Goal: Task Accomplishment & Management: Complete application form

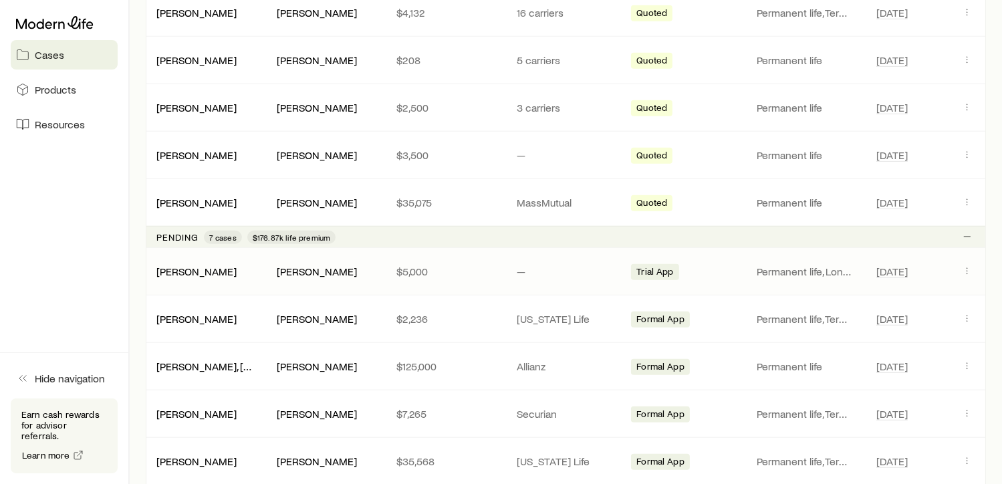
scroll to position [751, 0]
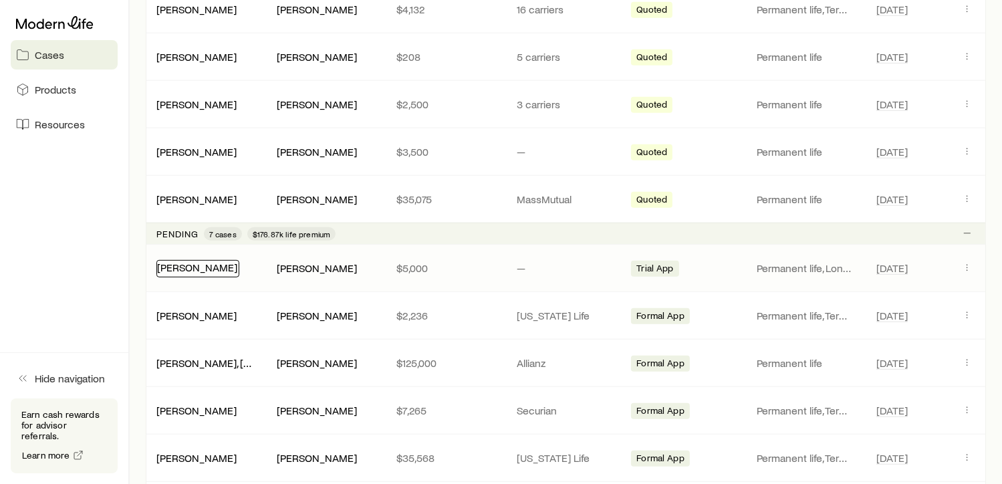
click at [199, 264] on link "[PERSON_NAME]" at bounding box center [197, 267] width 80 height 13
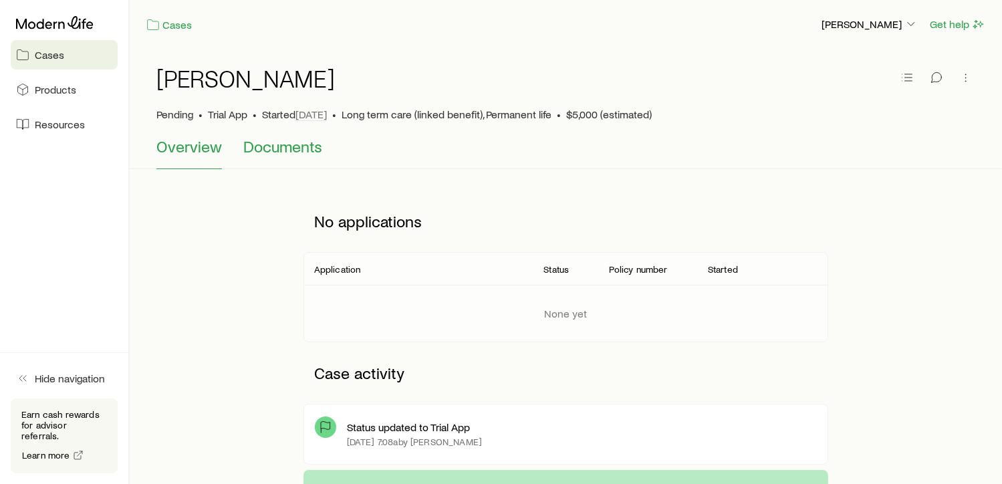
click at [299, 152] on span "Documents" at bounding box center [282, 146] width 79 height 19
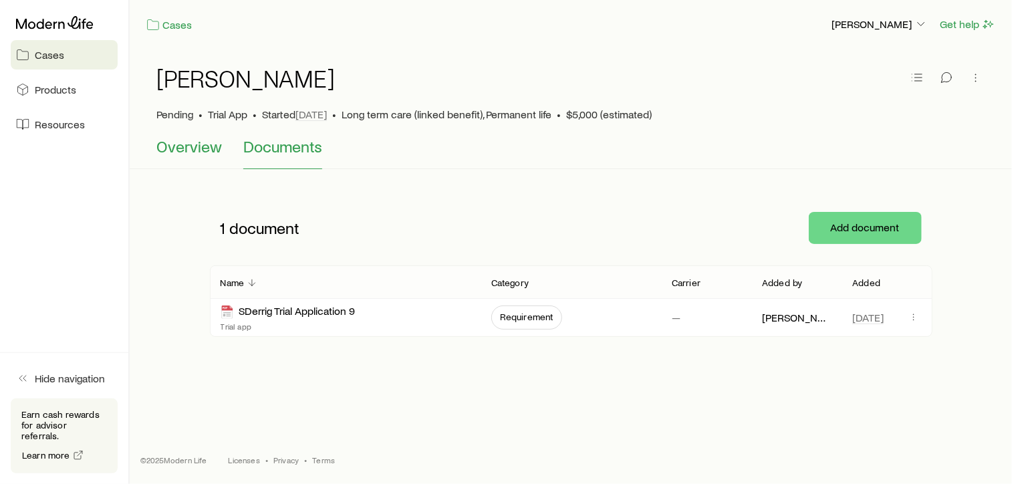
click at [201, 149] on span "Overview" at bounding box center [188, 146] width 65 height 19
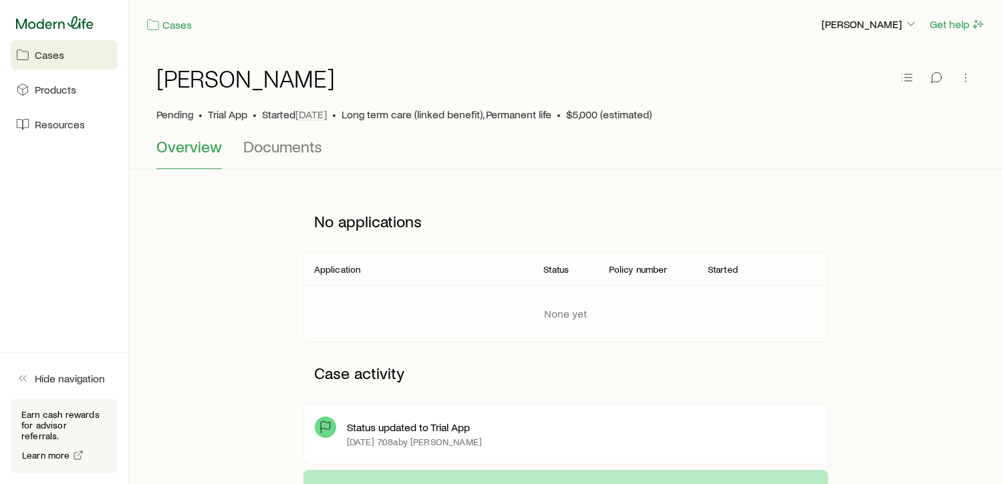
click at [67, 23] on icon at bounding box center [55, 22] width 78 height 13
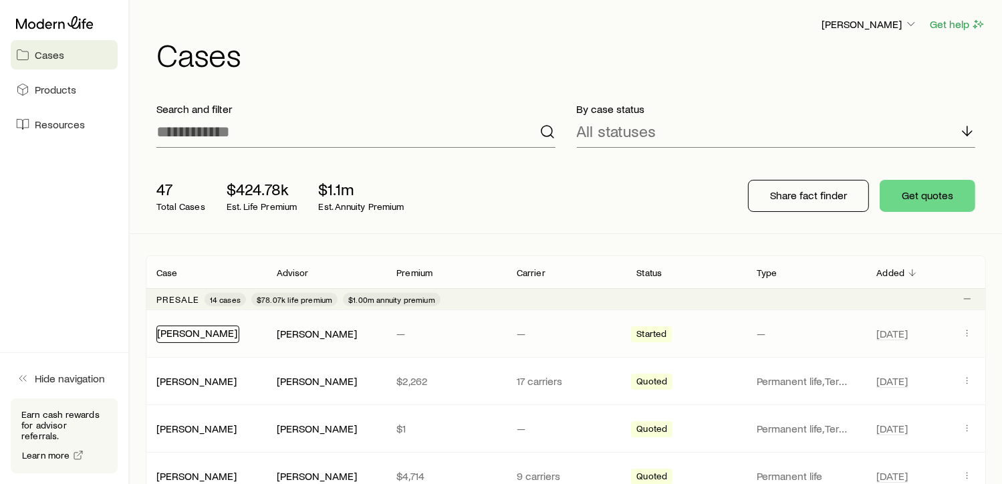
click at [216, 333] on link "[PERSON_NAME]" at bounding box center [197, 332] width 80 height 13
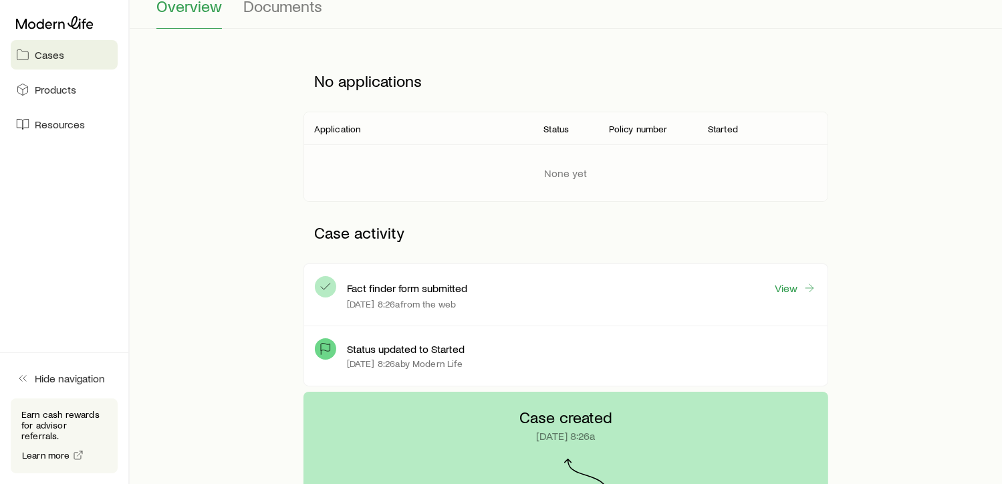
scroll to position [150, 0]
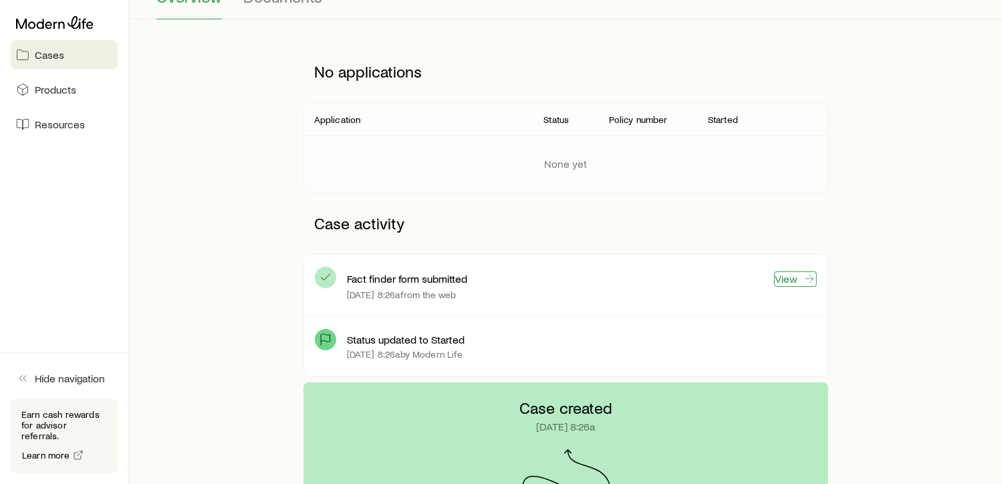
click at [799, 280] on link "View" at bounding box center [795, 278] width 43 height 15
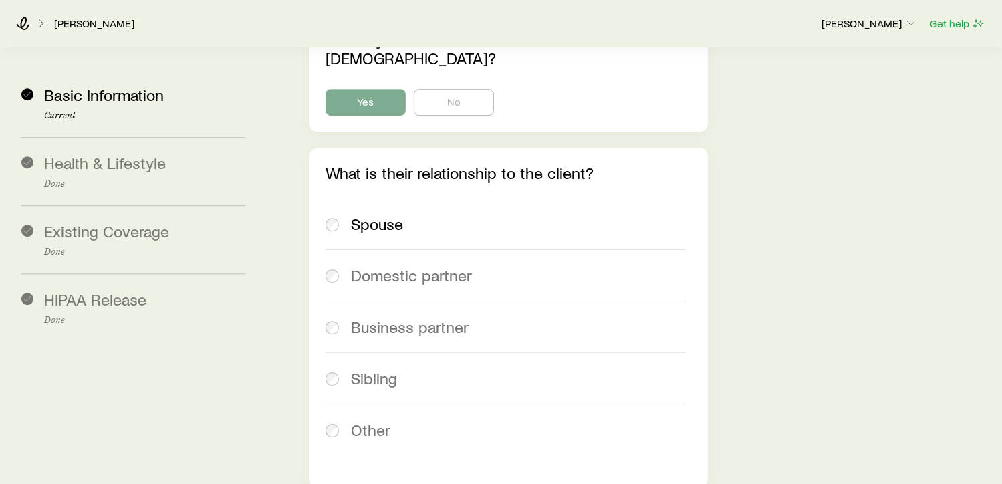
scroll to position [4071, 0]
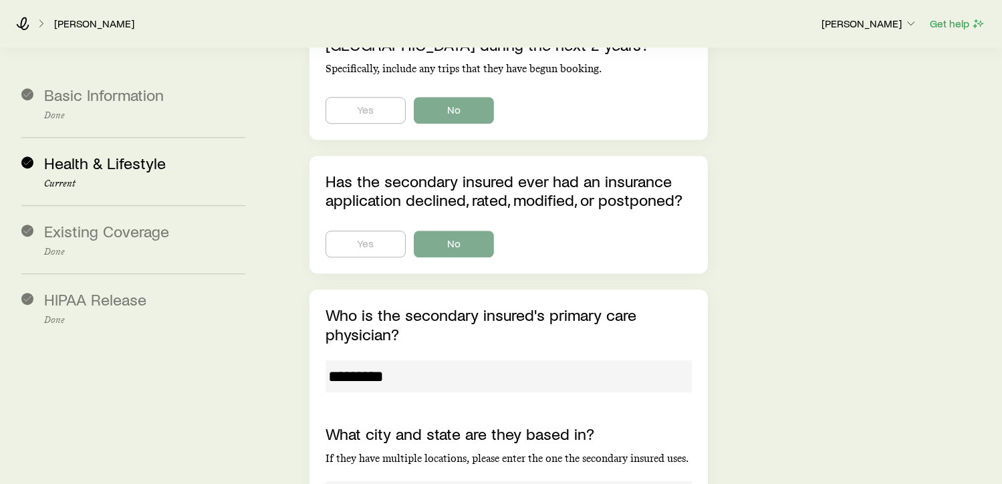
scroll to position [8634, 0]
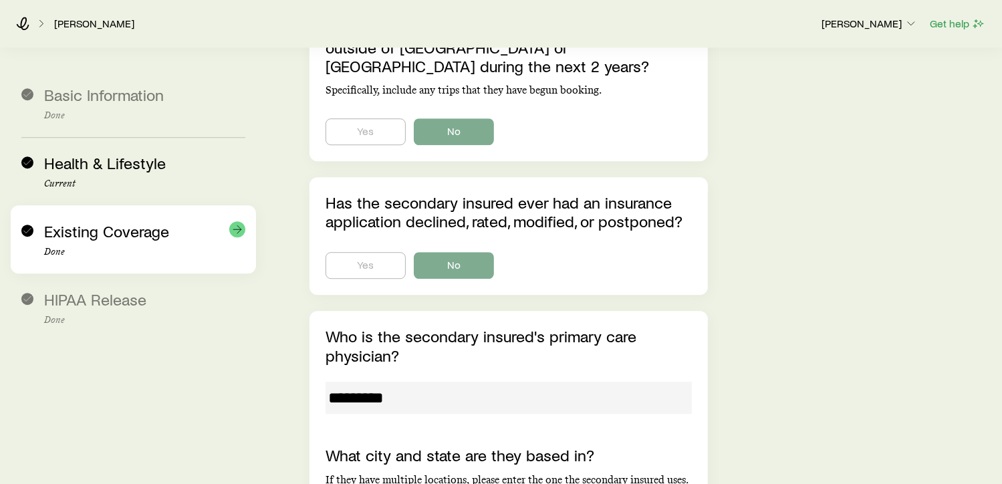
click at [154, 230] on span "Existing Coverage" at bounding box center [106, 230] width 125 height 19
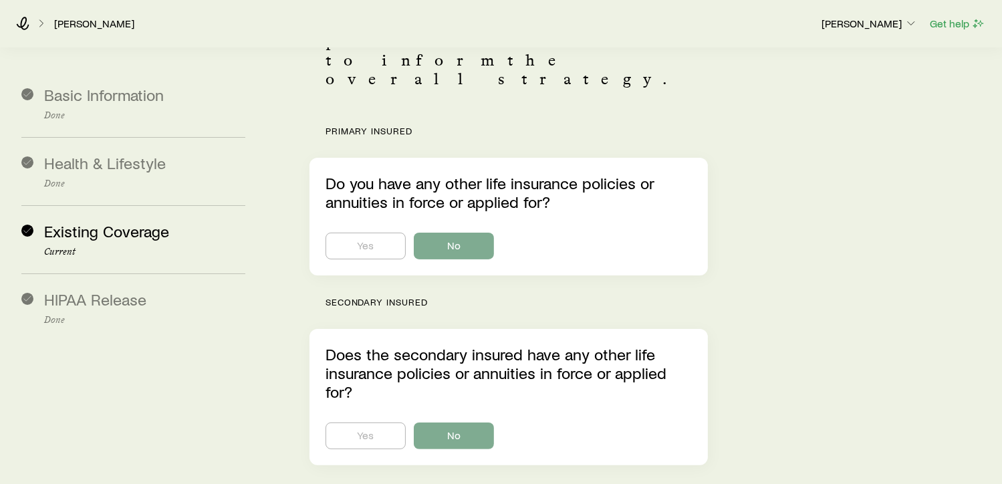
scroll to position [178, 0]
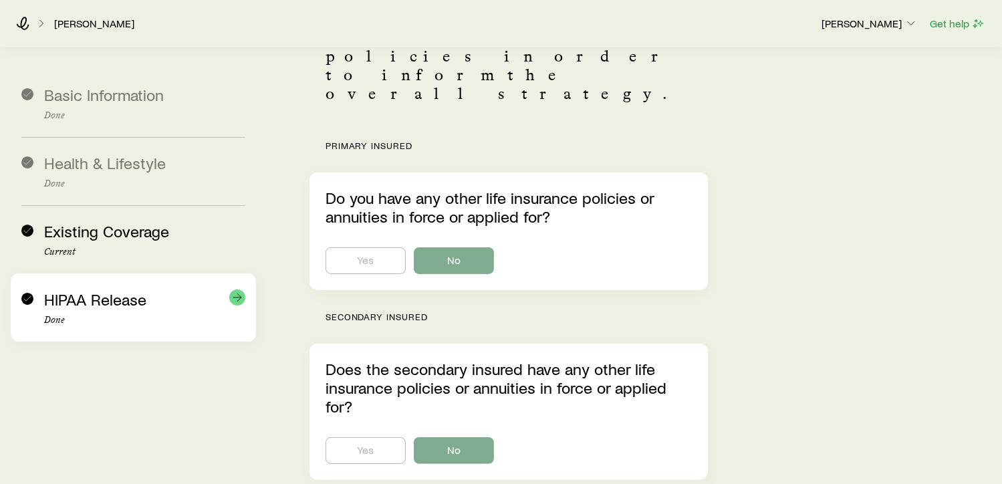
click at [146, 296] on div "HIPAA Release Done" at bounding box center [144, 307] width 201 height 35
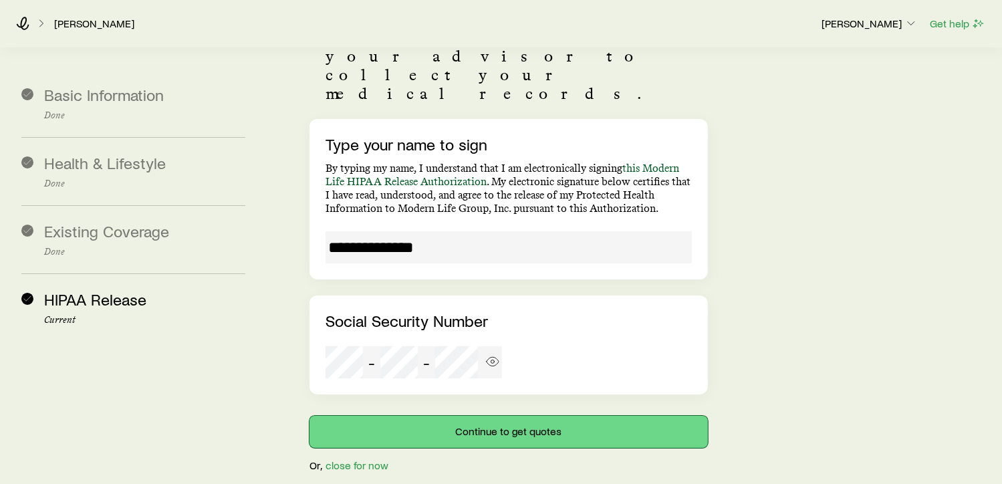
click at [589, 416] on button "Continue to get quotes" at bounding box center [508, 432] width 398 height 32
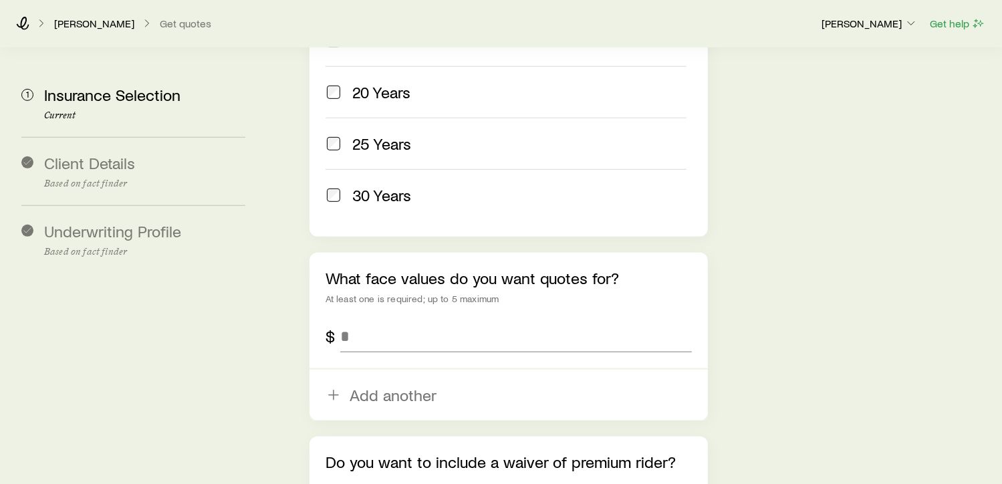
scroll to position [852, 0]
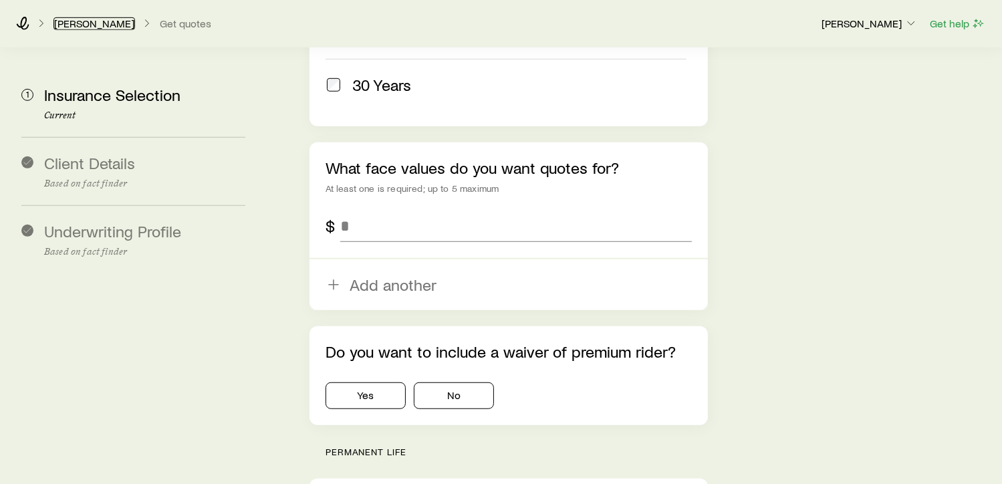
click at [99, 26] on link "[PERSON_NAME]" at bounding box center [94, 23] width 82 height 13
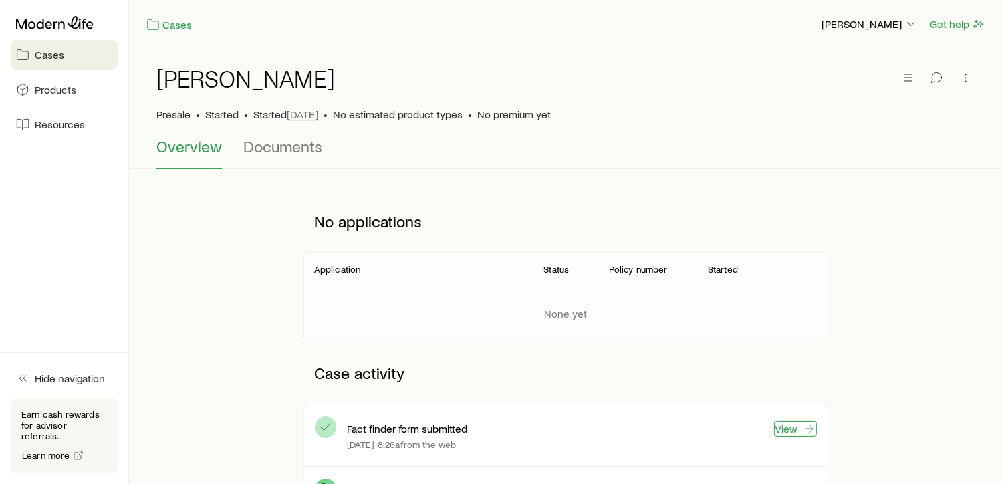
click at [790, 430] on link "View" at bounding box center [795, 428] width 43 height 15
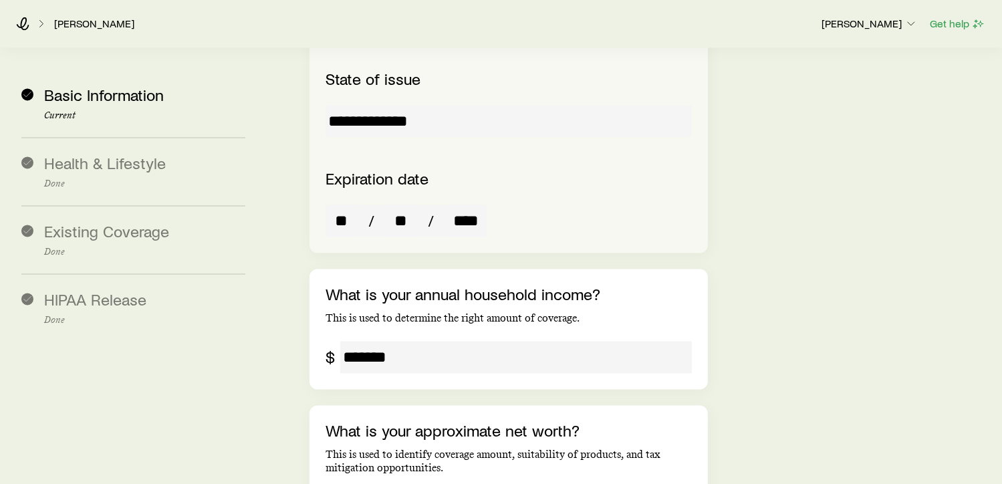
scroll to position [2606, 0]
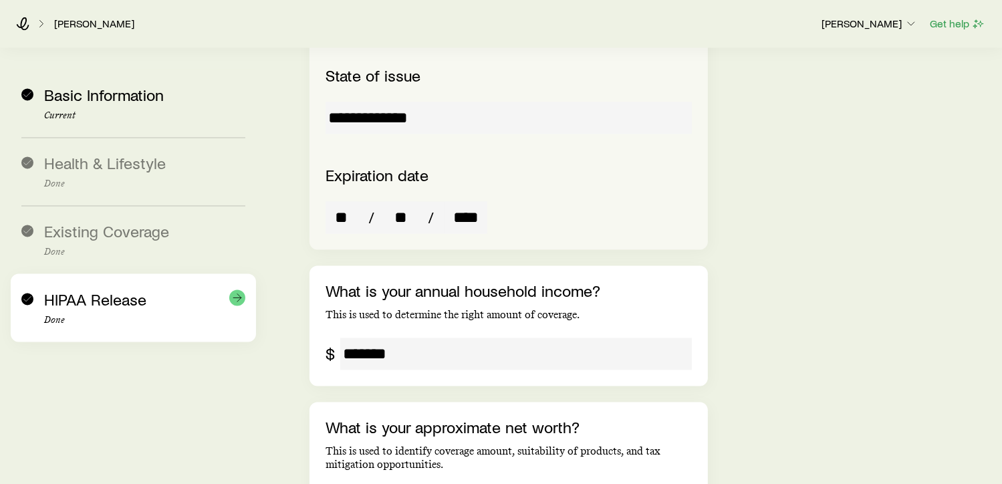
click at [147, 299] on div "HIPAA Release Done" at bounding box center [144, 307] width 201 height 35
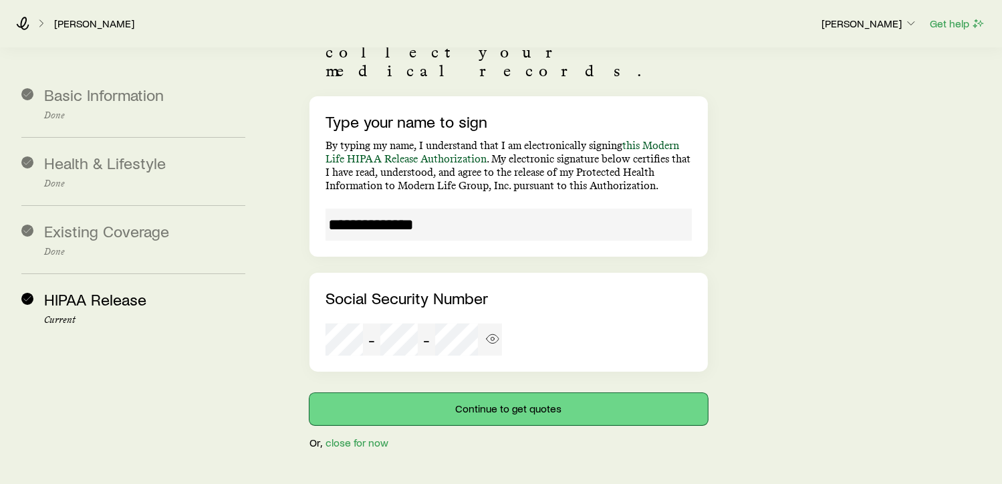
click at [532, 393] on button "Continue to get quotes" at bounding box center [508, 409] width 398 height 32
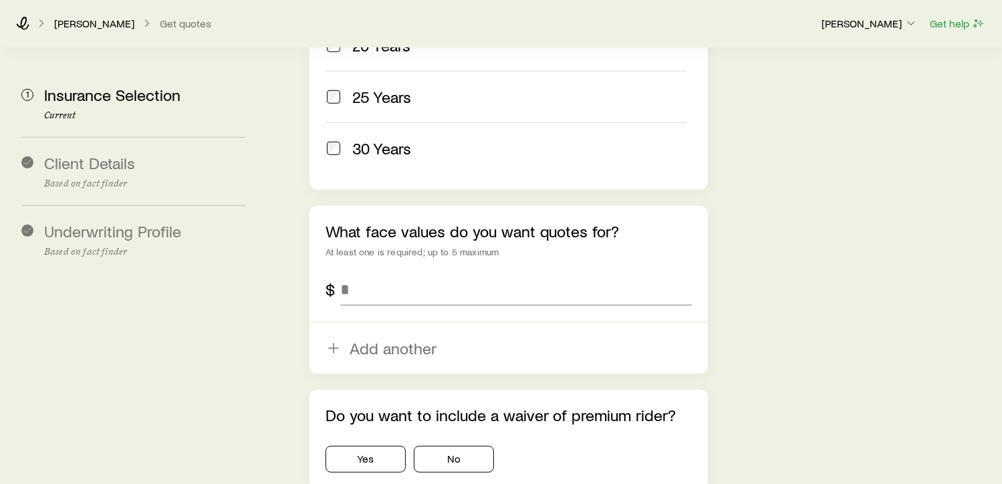
scroll to position [802, 0]
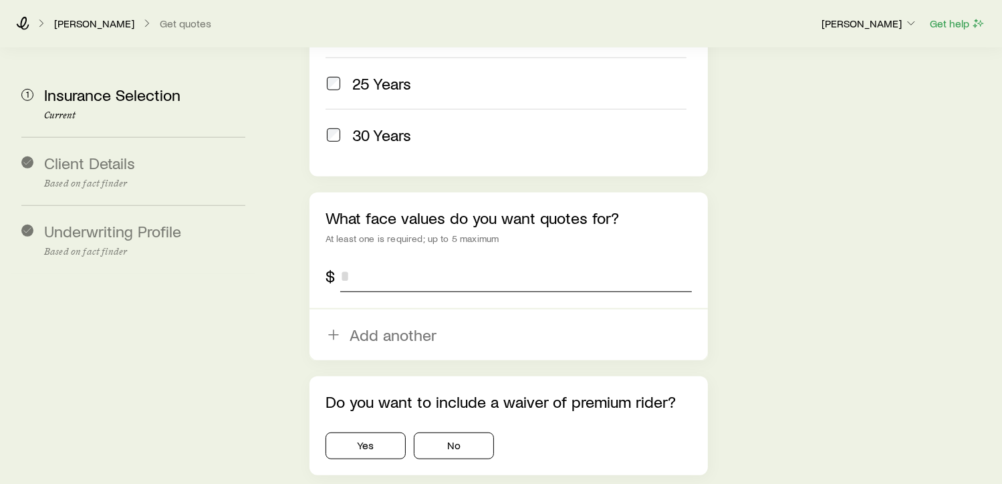
click at [353, 260] on input "tel" at bounding box center [515, 276] width 351 height 32
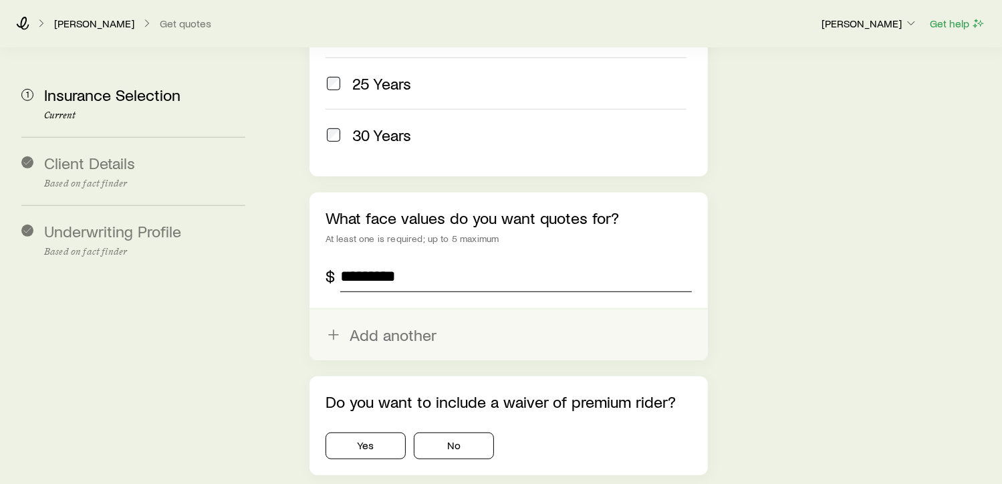
type input "*********"
click at [333, 335] on line "button" at bounding box center [333, 335] width 9 height 0
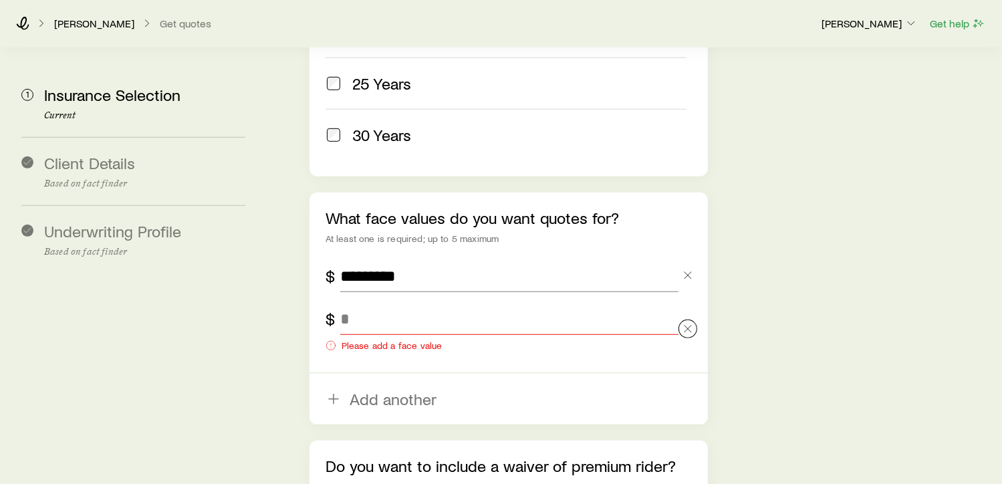
click at [687, 303] on div at bounding box center [687, 329] width 19 height 53
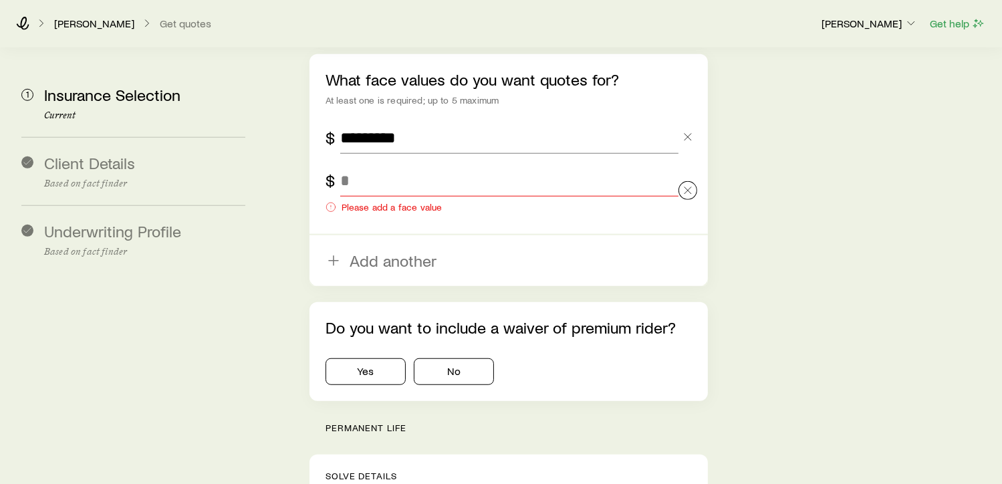
scroll to position [952, 0]
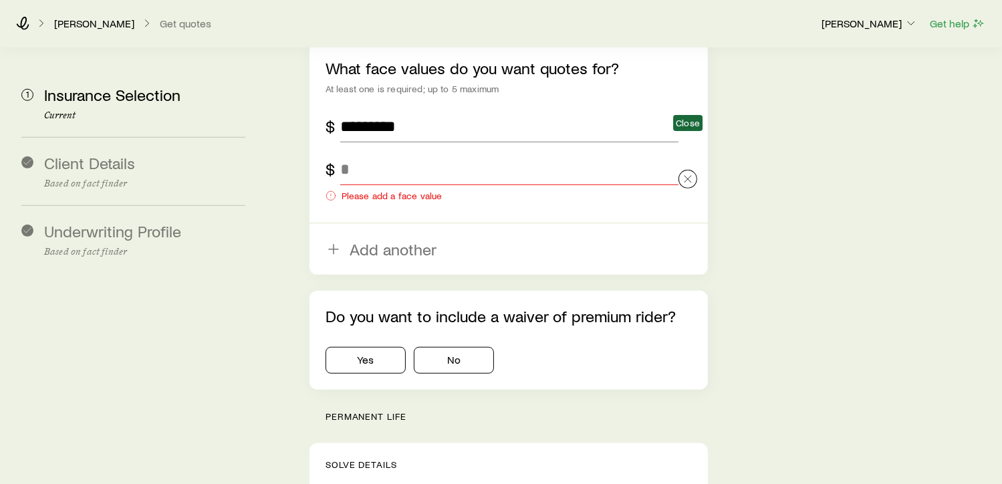
click at [692, 172] on icon "button" at bounding box center [687, 178] width 13 height 13
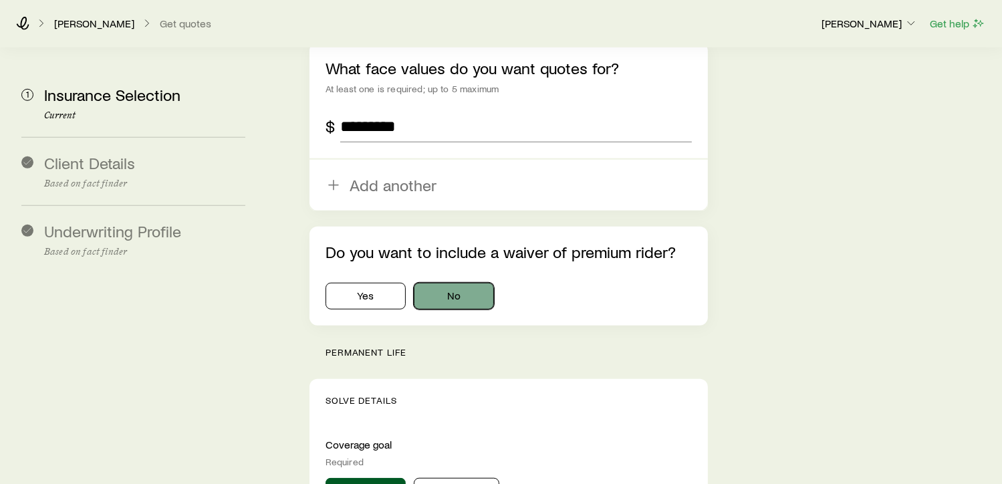
click at [478, 283] on button "No" at bounding box center [454, 296] width 80 height 27
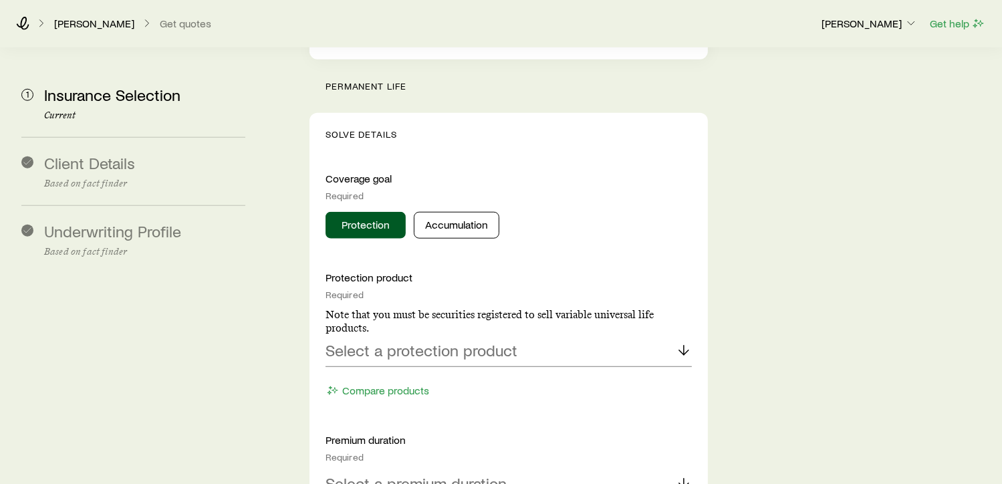
scroll to position [1219, 0]
click at [429, 333] on div "Select a protection product" at bounding box center [508, 349] width 366 height 32
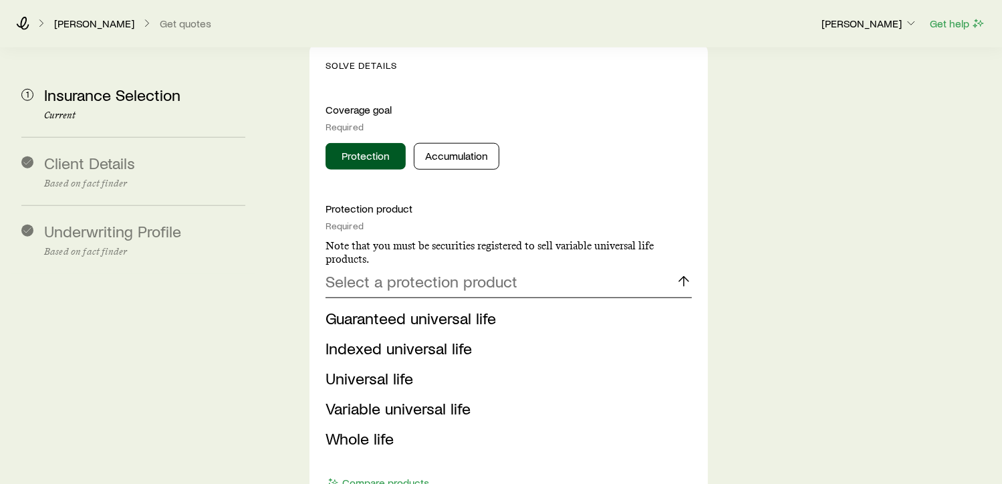
scroll to position [1303, 0]
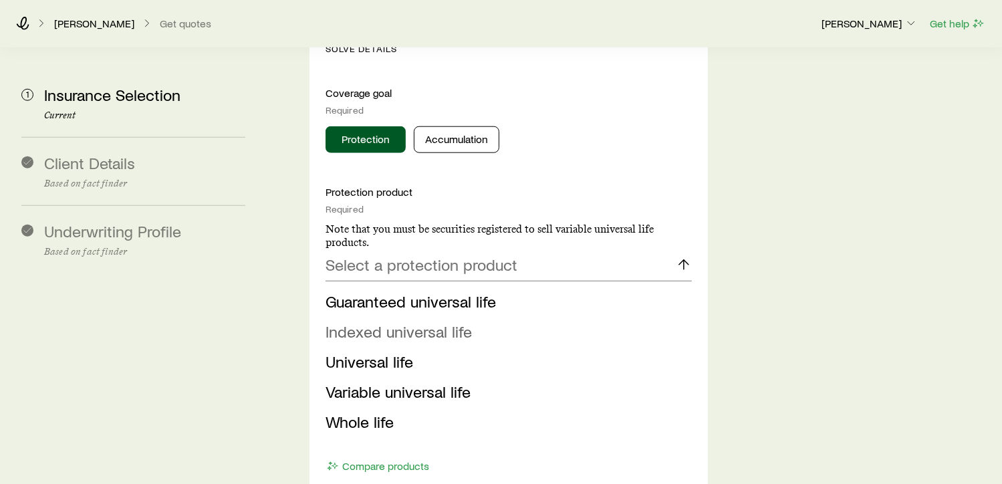
click at [382, 321] on span "Indexed universal life" at bounding box center [398, 330] width 146 height 19
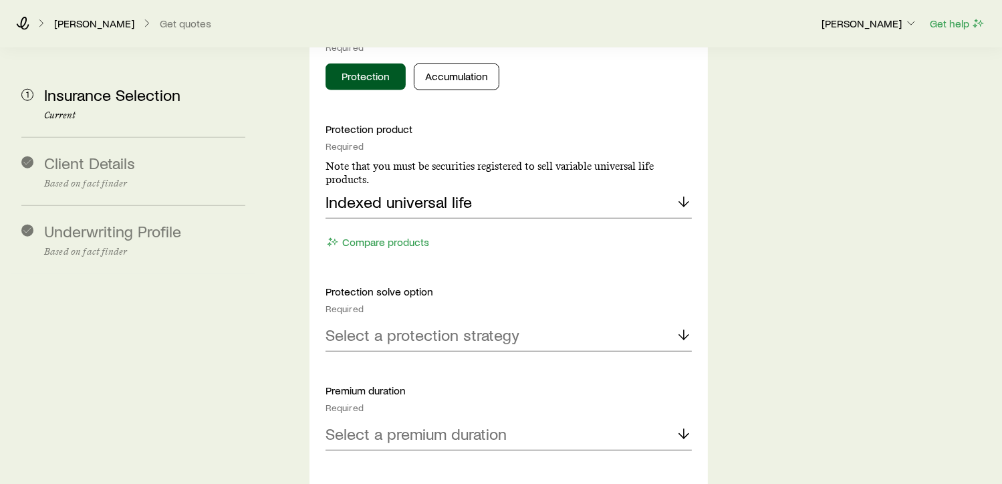
scroll to position [1419, 0]
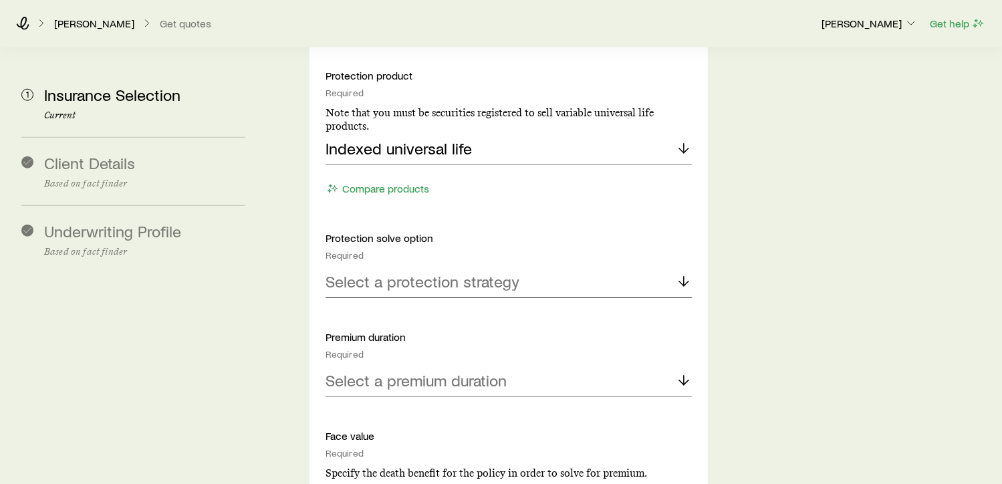
click at [433, 272] on p "Select a protection strategy" at bounding box center [422, 281] width 194 height 19
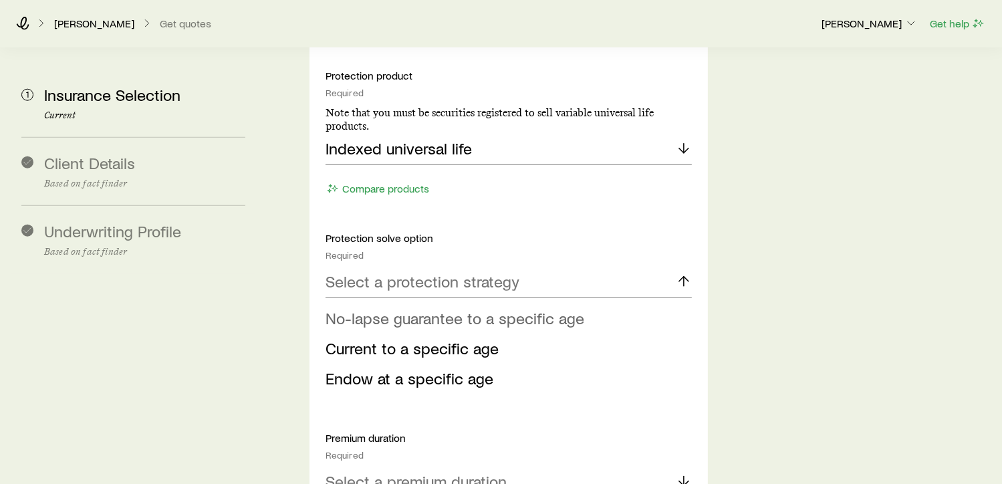
click at [420, 308] on span "No-lapse guarantee to a specific age" at bounding box center [454, 317] width 259 height 19
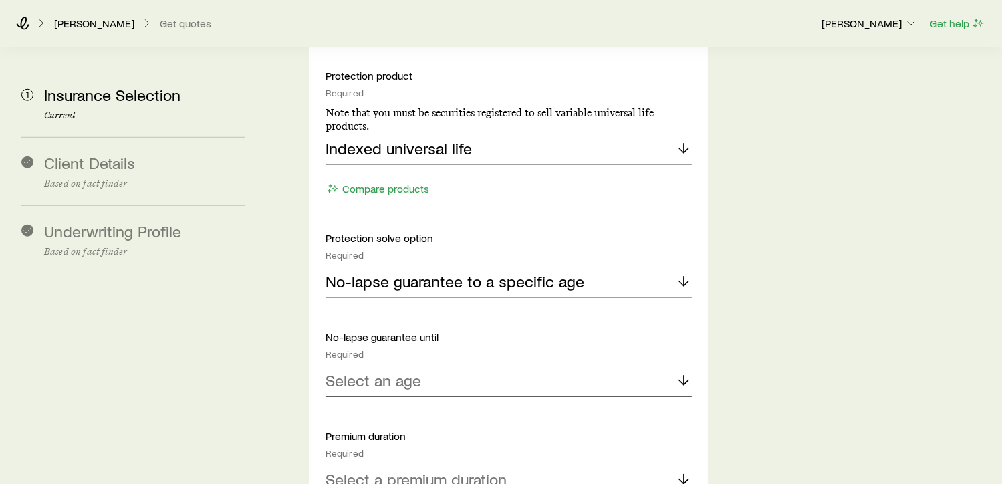
click at [416, 371] on p "Select an age" at bounding box center [373, 380] width 96 height 19
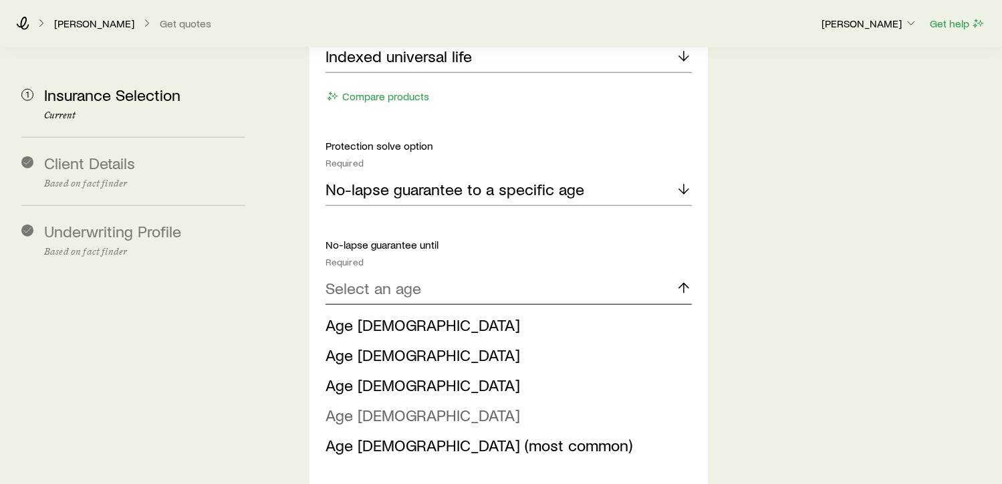
scroll to position [1520, 0]
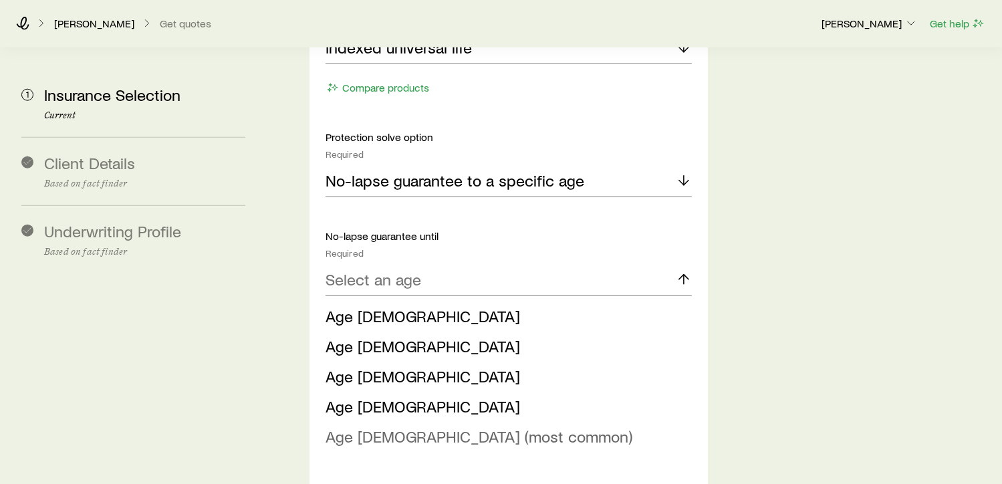
click at [396, 426] on span "Age [DEMOGRAPHIC_DATA] (most common)" at bounding box center [478, 435] width 307 height 19
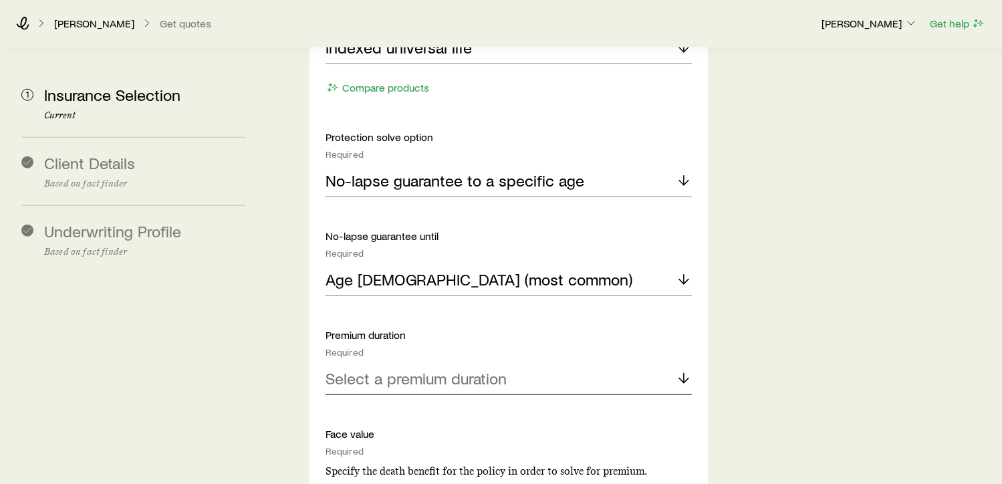
click at [398, 369] on p "Select a premium duration" at bounding box center [415, 378] width 181 height 19
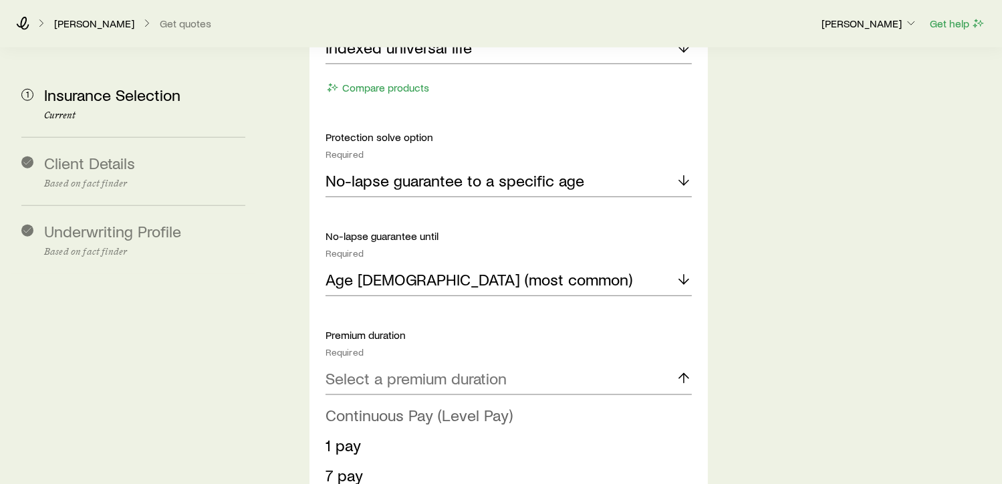
click at [391, 405] on span "Continuous Pay (Level Pay)" at bounding box center [418, 414] width 187 height 19
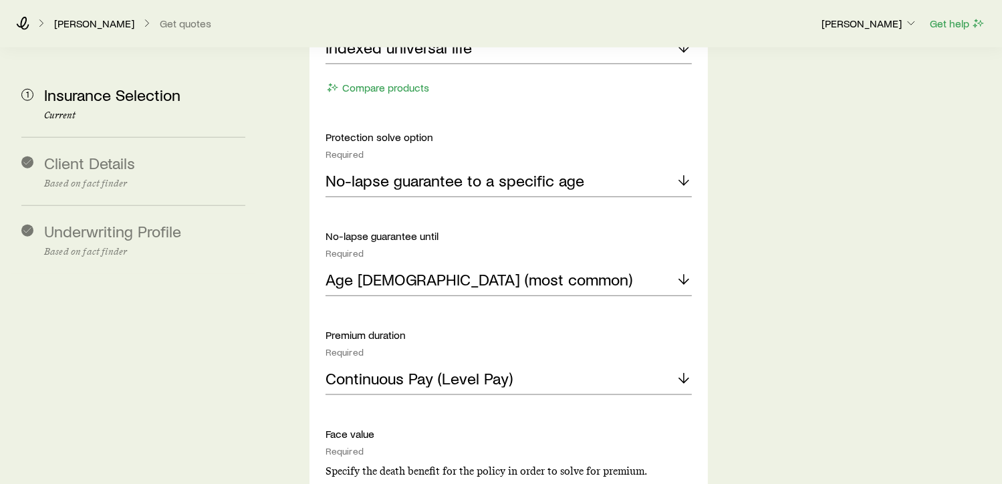
click at [270, 352] on section "1 Insurance Selection Current Client Details Based on fact finder Underwriting …" at bounding box center [501, 22] width 980 height 2988
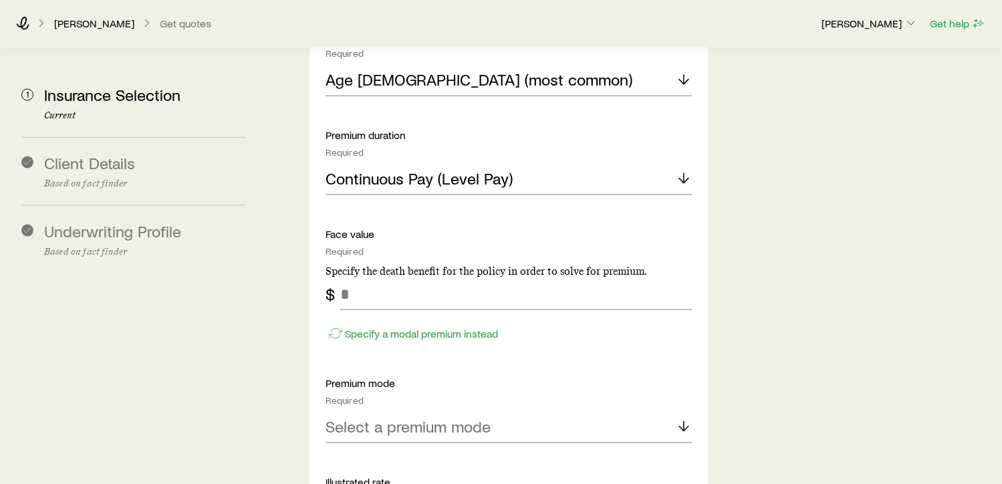
scroll to position [1721, 0]
click at [342, 277] on input "tel" at bounding box center [515, 293] width 351 height 32
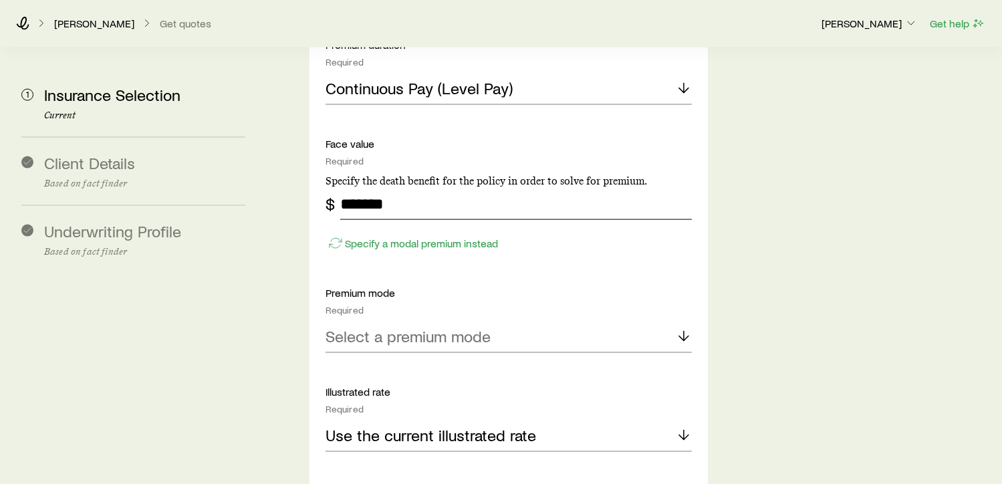
scroll to position [1838, 0]
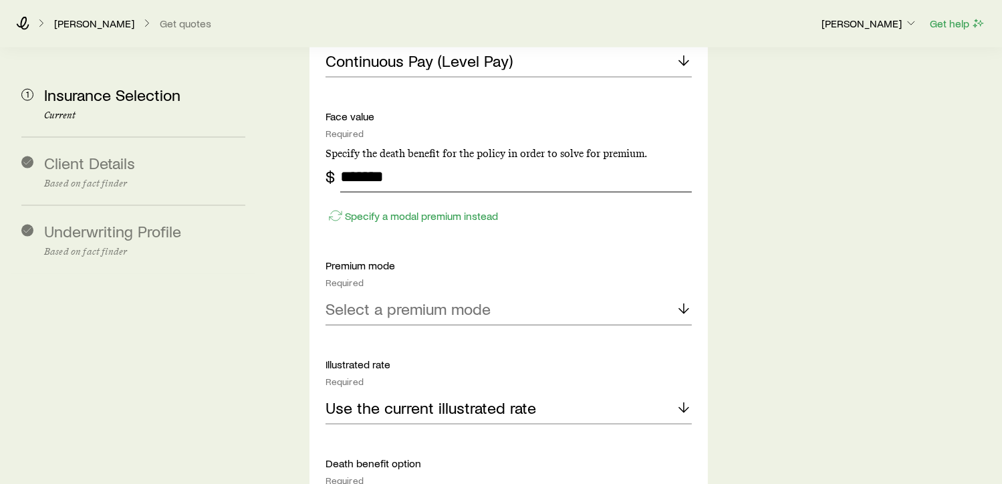
type input "*******"
click at [404, 299] on p "Select a premium mode" at bounding box center [407, 308] width 165 height 19
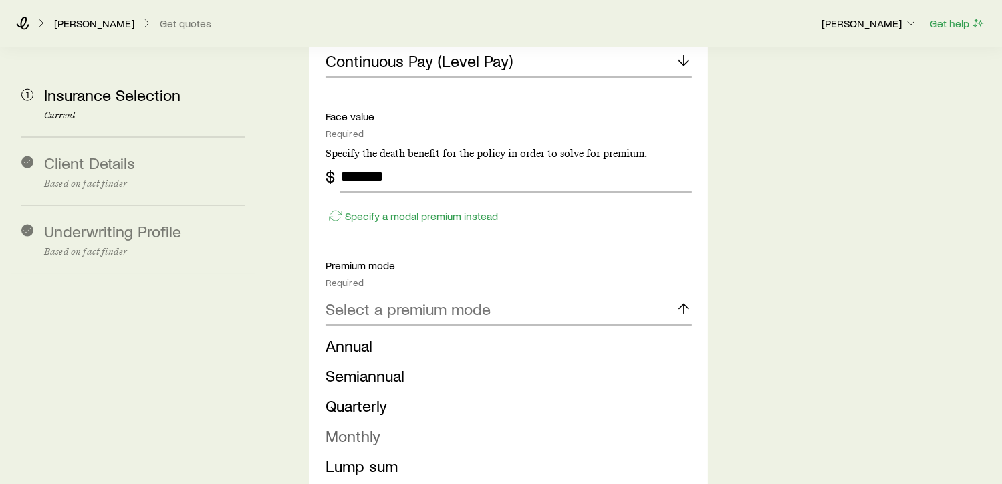
click at [370, 426] on span "Monthly" at bounding box center [352, 435] width 55 height 19
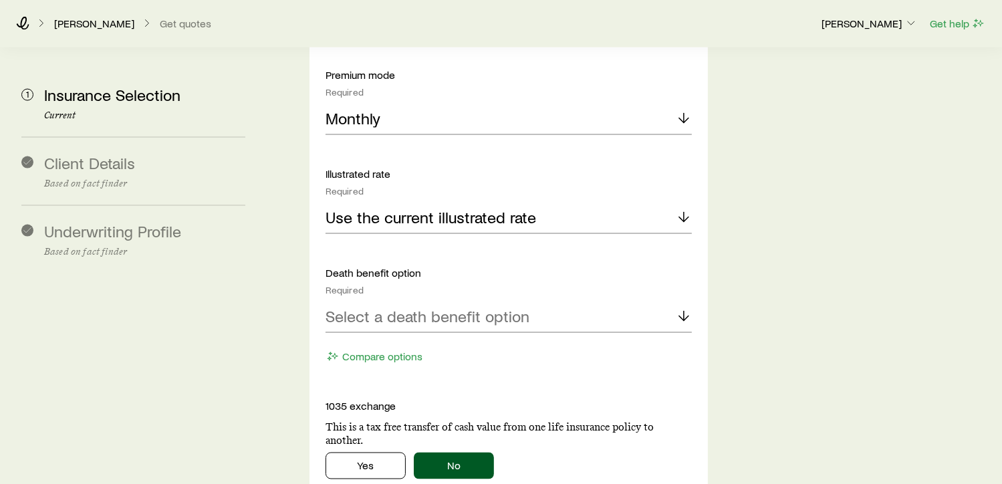
scroll to position [2038, 0]
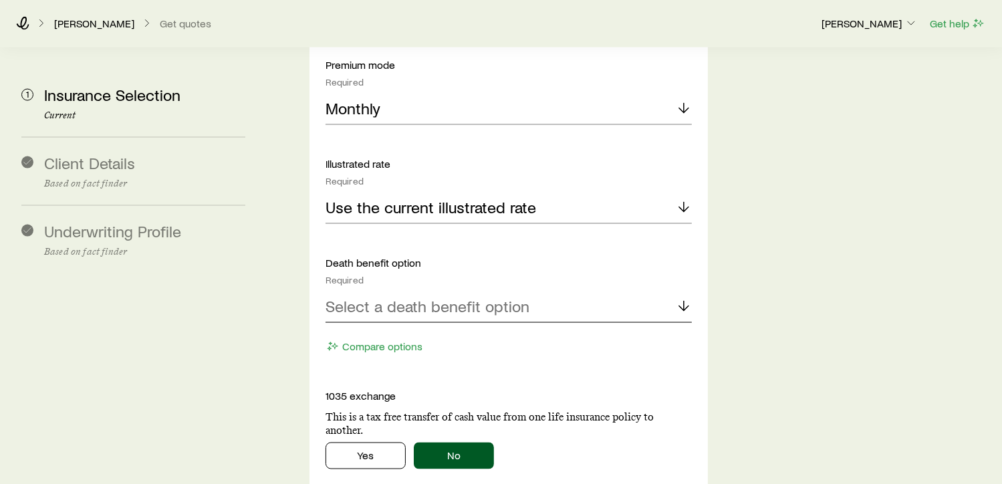
click at [410, 297] on p "Select a death benefit option" at bounding box center [427, 306] width 204 height 19
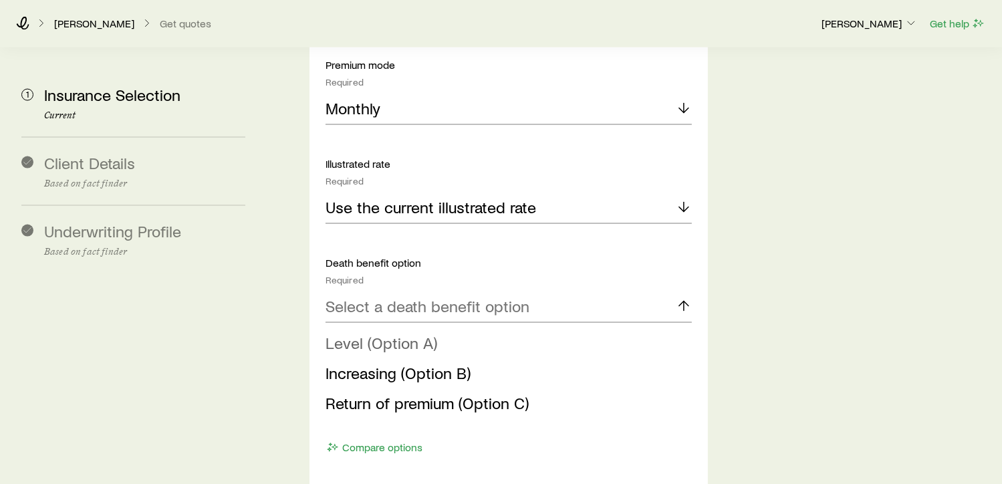
click at [406, 333] on span "Level (Option A)" at bounding box center [381, 342] width 112 height 19
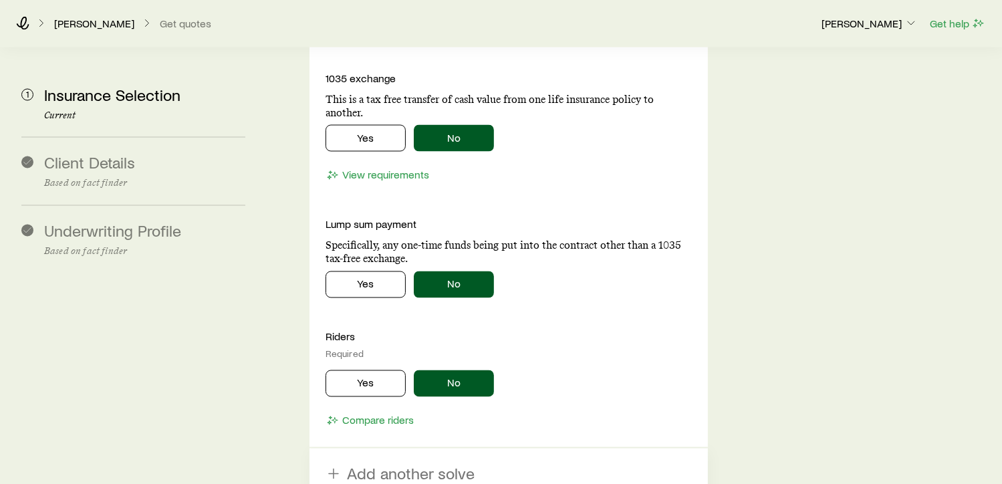
scroll to position [2355, 0]
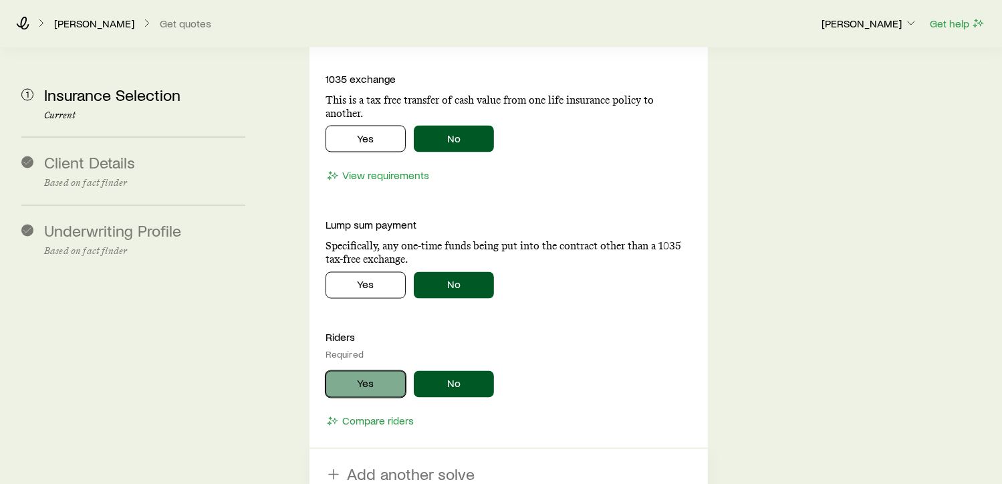
click at [380, 371] on button "Yes" at bounding box center [365, 384] width 80 height 27
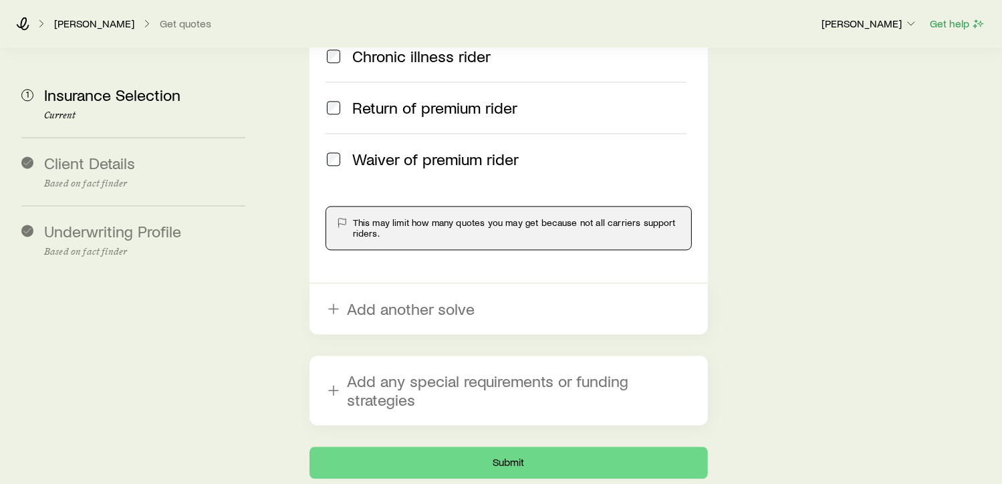
scroll to position [2890, 0]
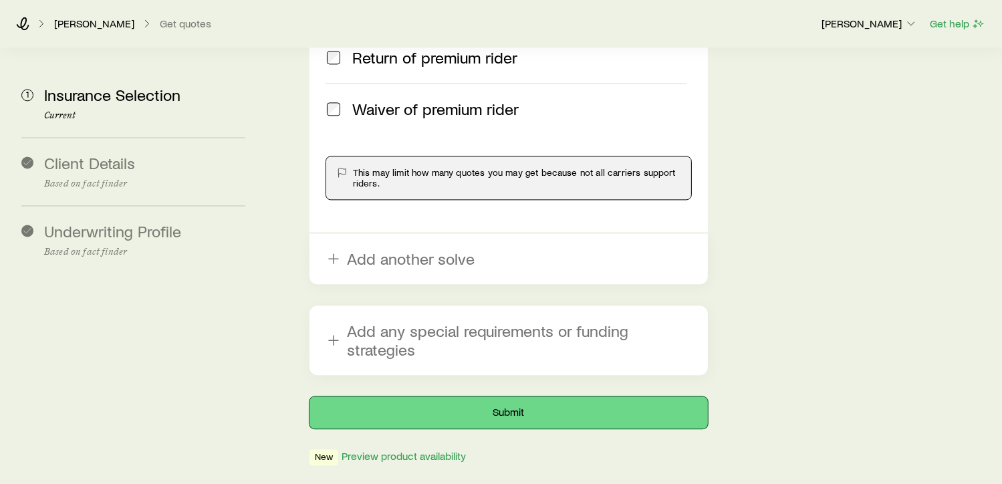
click at [493, 396] on button "Submit" at bounding box center [508, 412] width 398 height 32
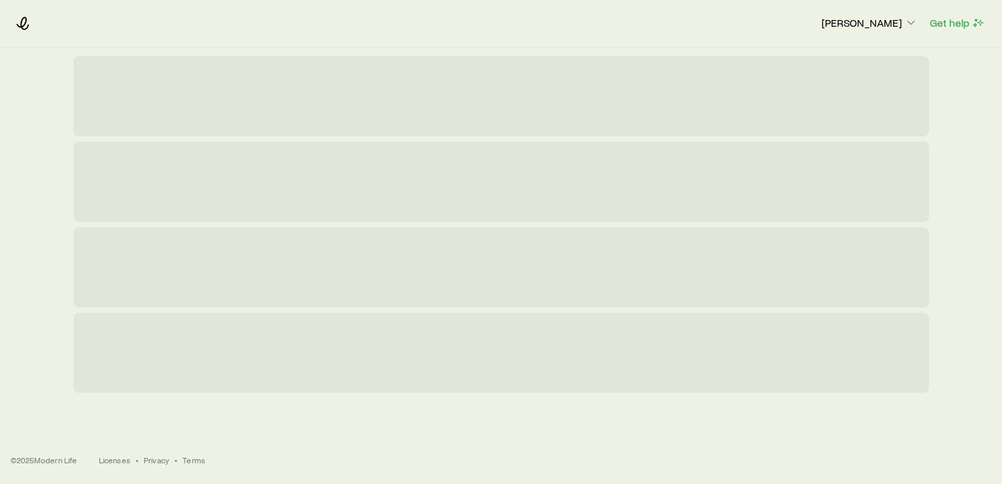
scroll to position [0, 0]
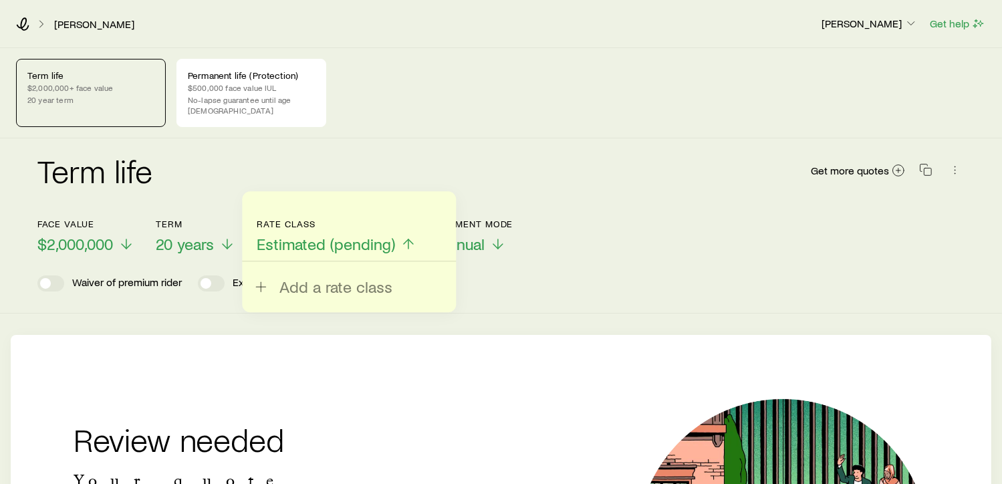
click at [392, 154] on div "Term life Get more quotes" at bounding box center [500, 178] width 927 height 48
